Goal: Navigation & Orientation: Find specific page/section

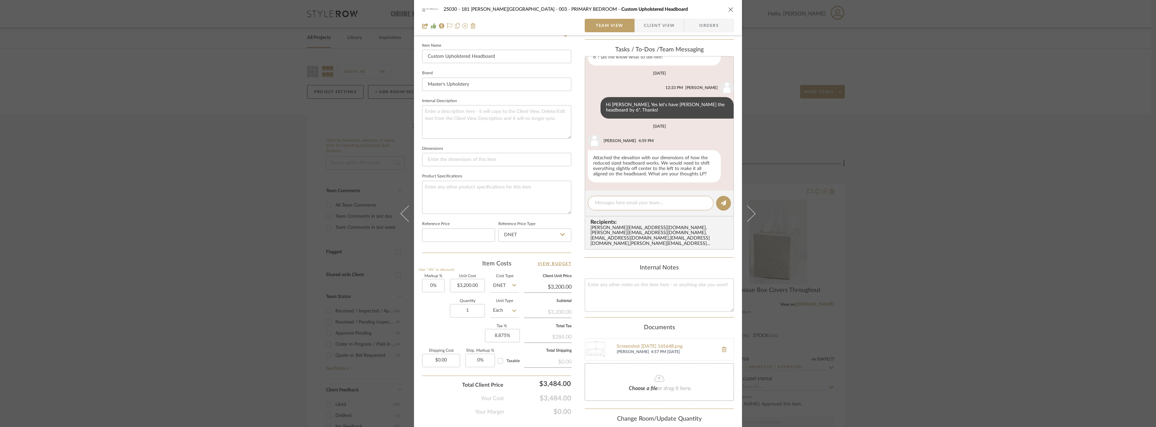
scroll to position [225, 0]
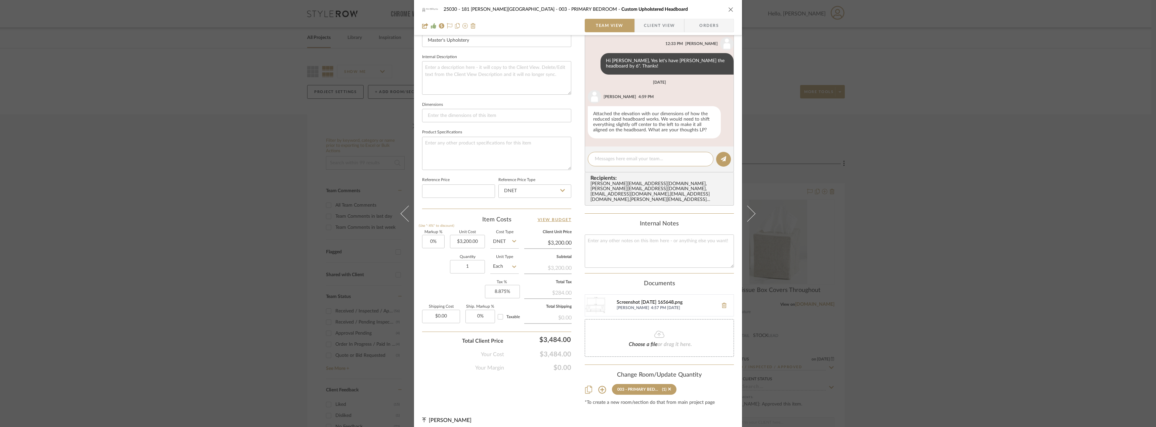
click at [642, 300] on div "Screenshot 2025-10-15 165648.png" at bounding box center [665, 302] width 98 height 5
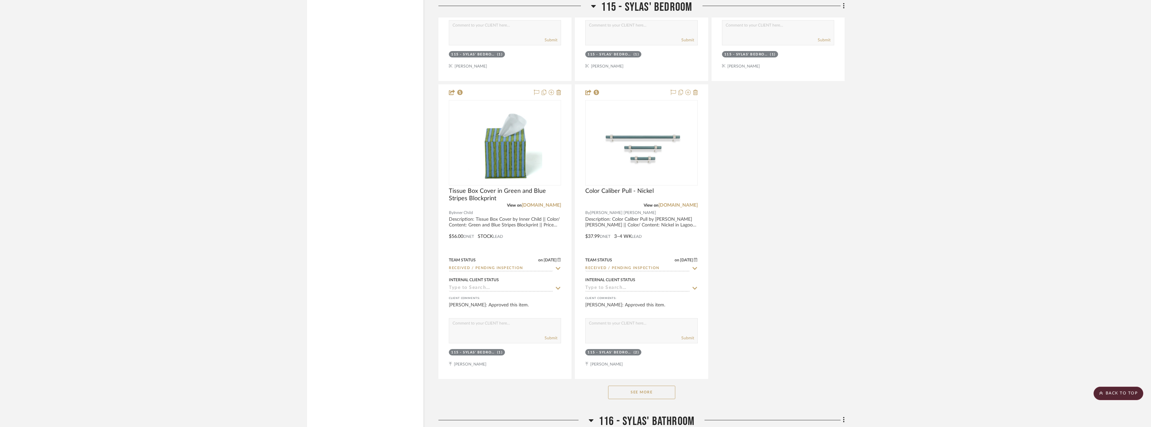
scroll to position [9574, 0]
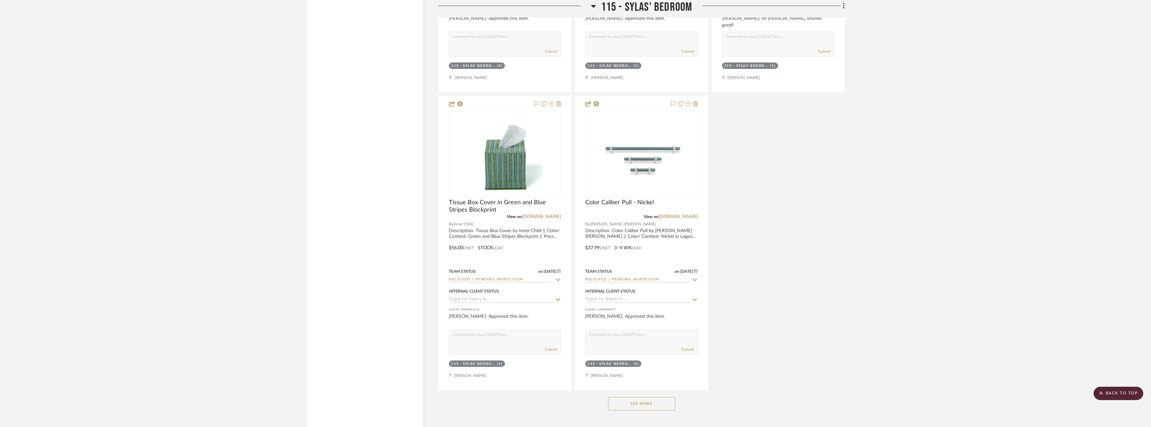
click at [1102, 391] on icon at bounding box center [1101, 393] width 4 height 4
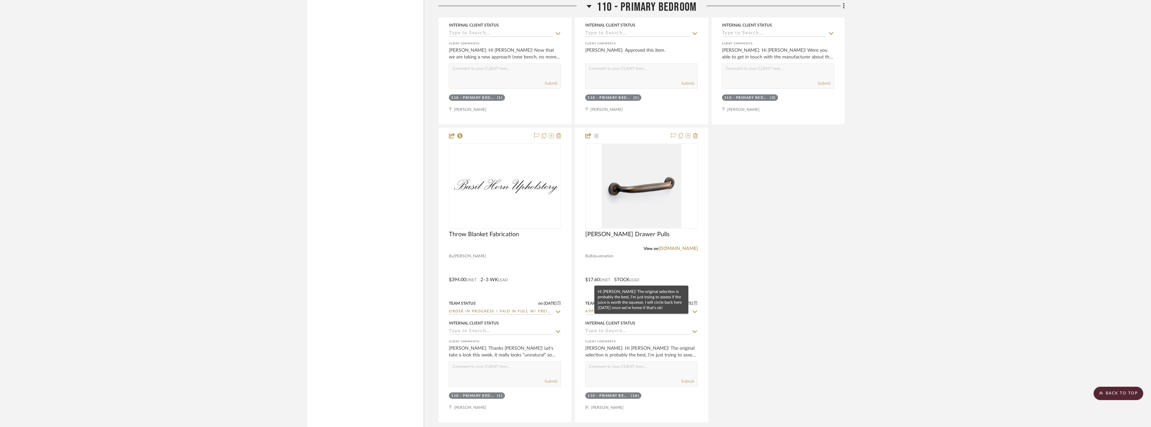
scroll to position [5764, 0]
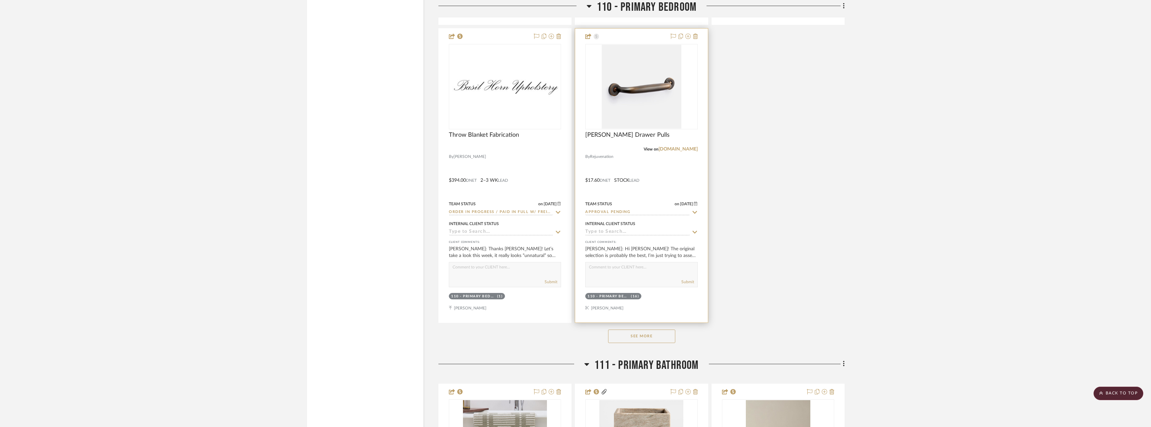
drag, startPoint x: 634, startPoint y: 334, endPoint x: 706, endPoint y: 290, distance: 84.3
click at [634, 334] on button "See More" at bounding box center [641, 336] width 67 height 13
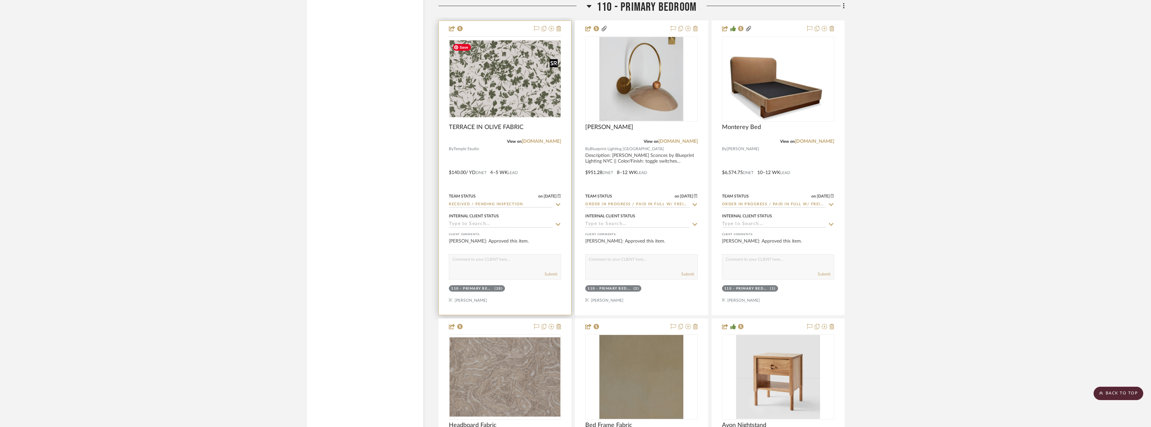
scroll to position [6302, 0]
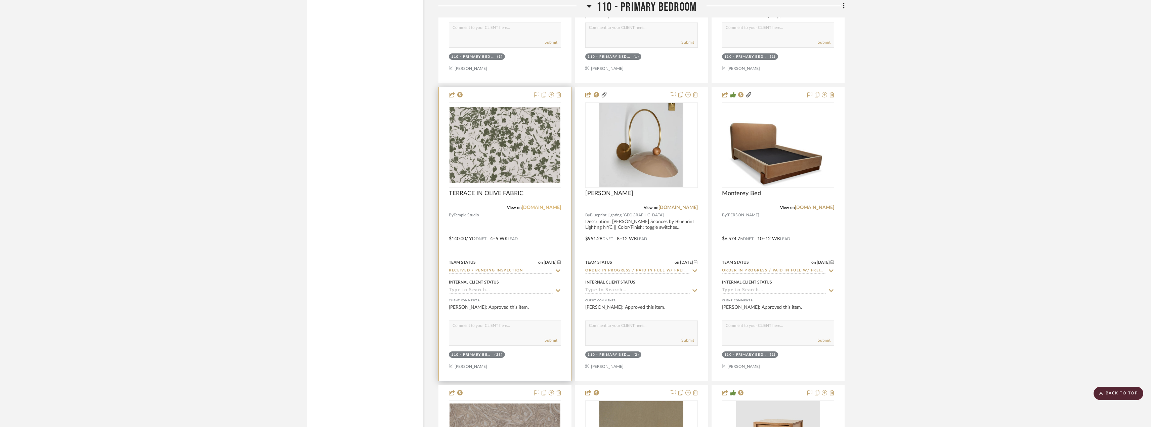
click at [550, 207] on link "[DOMAIN_NAME]" at bounding box center [541, 207] width 39 height 5
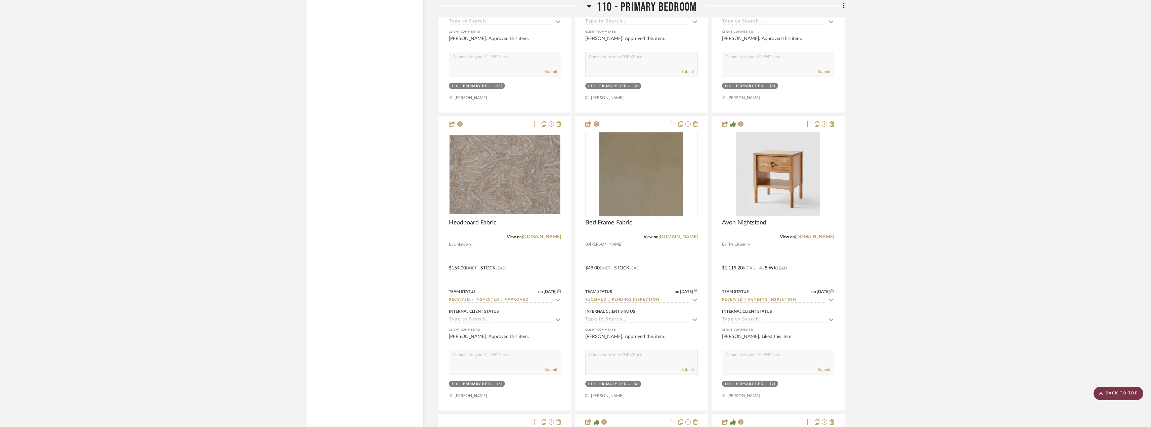
click at [1120, 389] on scroll-to-top-button "BACK TO TOP" at bounding box center [1118, 393] width 50 height 13
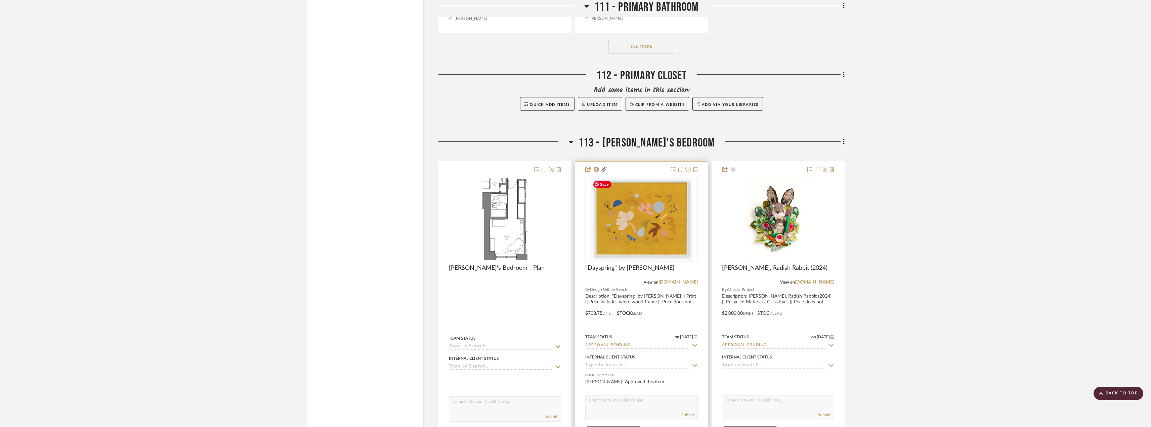
scroll to position [8600, 0]
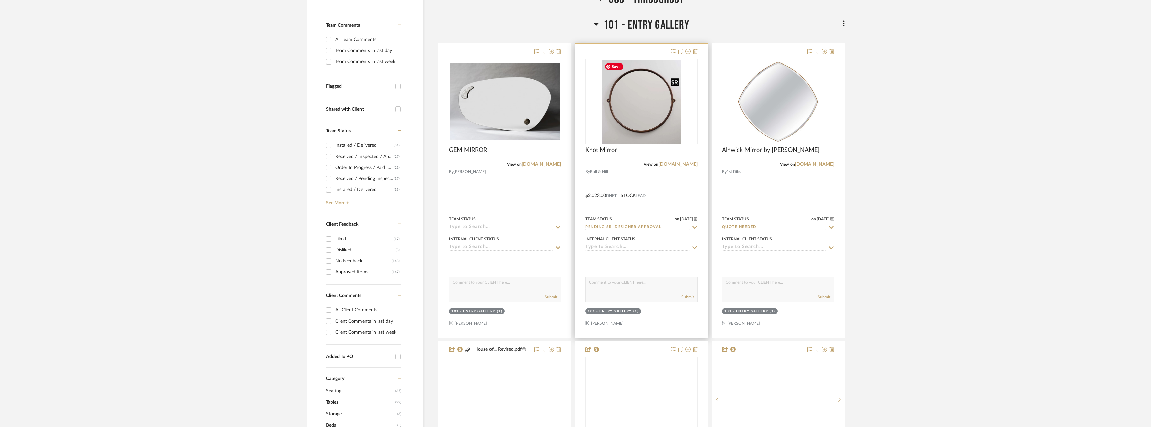
scroll to position [235, 0]
